Goal: Ask a question

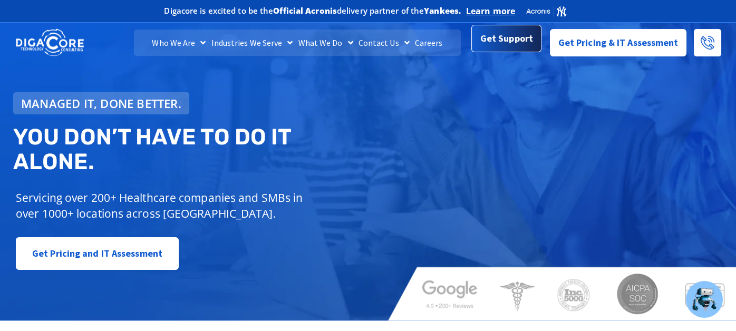
click at [503, 42] on span "Get Support" at bounding box center [506, 38] width 53 height 21
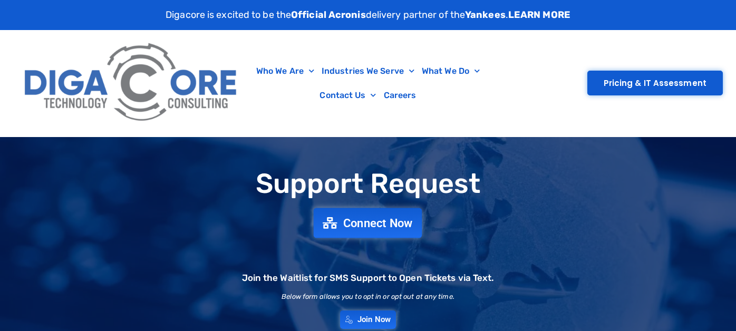
click at [367, 222] on span "Connect Now" at bounding box center [378, 223] width 70 height 12
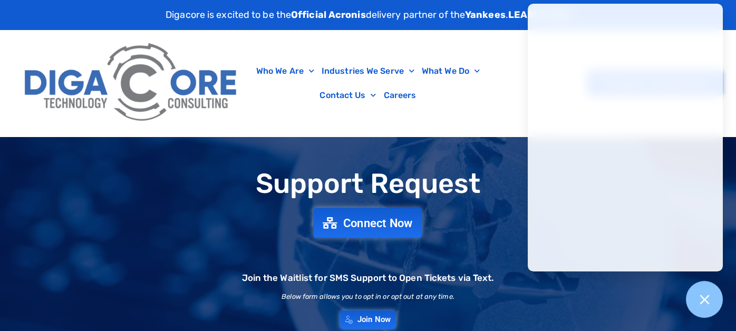
click at [385, 221] on span "Connect Now" at bounding box center [378, 223] width 70 height 12
